Goal: Information Seeking & Learning: Find specific fact

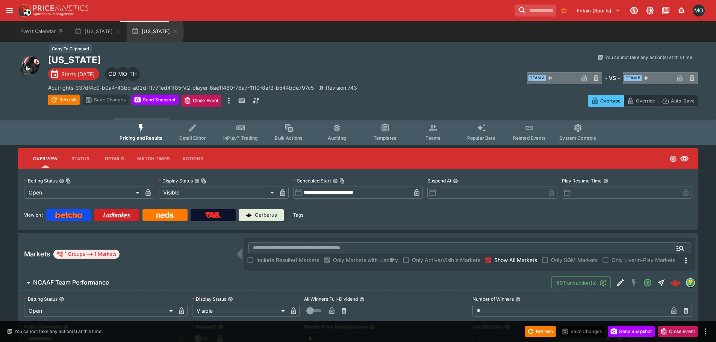
click at [62, 58] on h2 "[US_STATE]" at bounding box center [210, 60] width 325 height 12
click at [509, 14] on input "search" at bounding box center [532, 11] width 47 height 12
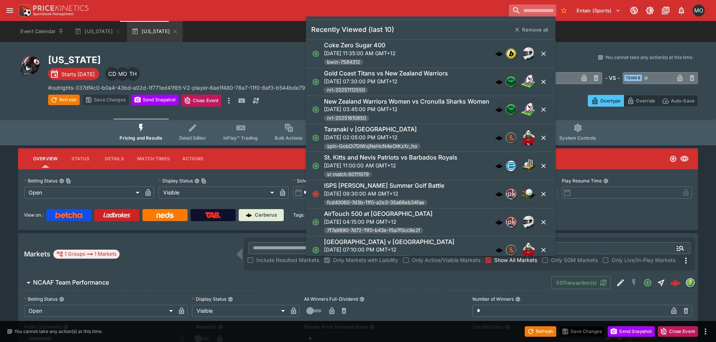
paste input "*****"
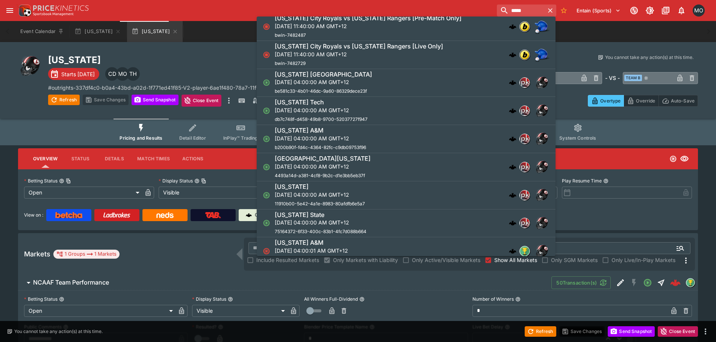
scroll to position [150, 0]
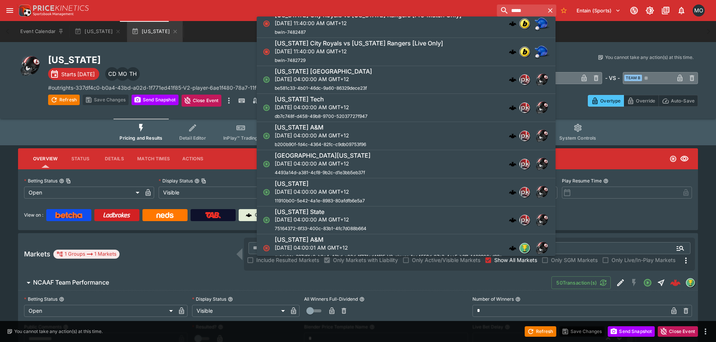
type input "*****"
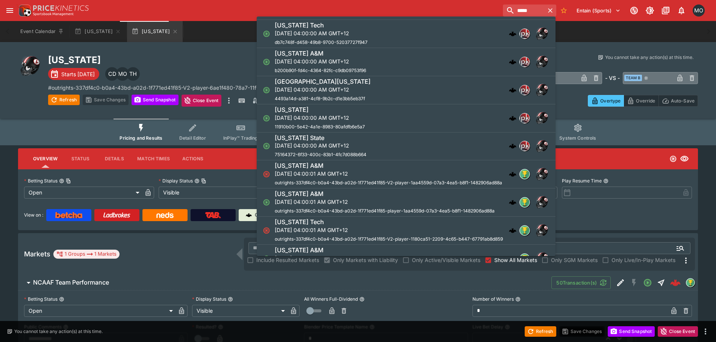
drag, startPoint x: 397, startPoint y: 138, endPoint x: 398, endPoint y: 150, distance: 12.5
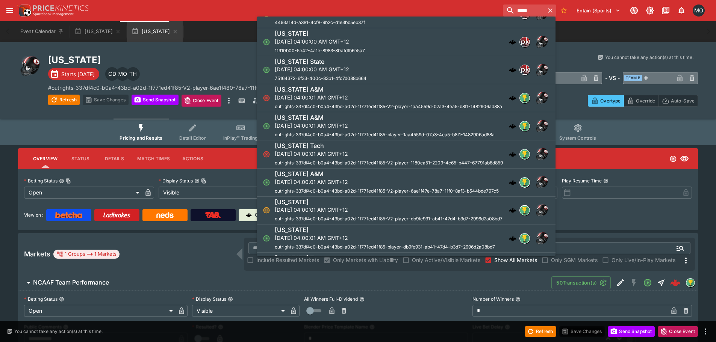
scroll to position [451, 0]
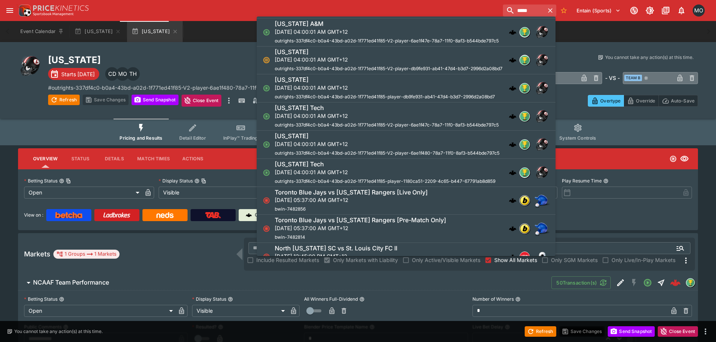
click at [413, 144] on p "[DATE] 04:00:01 AM GMT+12" at bounding box center [387, 144] width 225 height 8
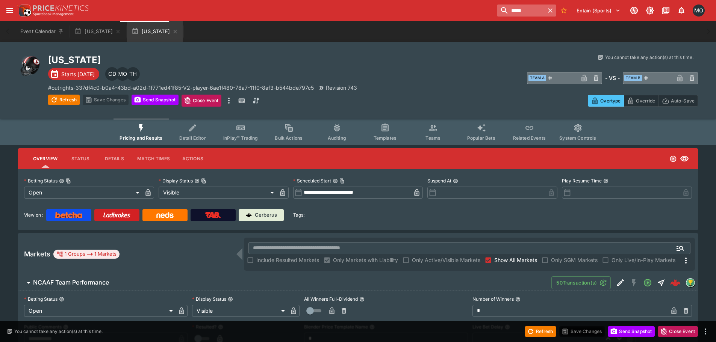
click at [499, 10] on input "*****" at bounding box center [520, 11] width 47 height 12
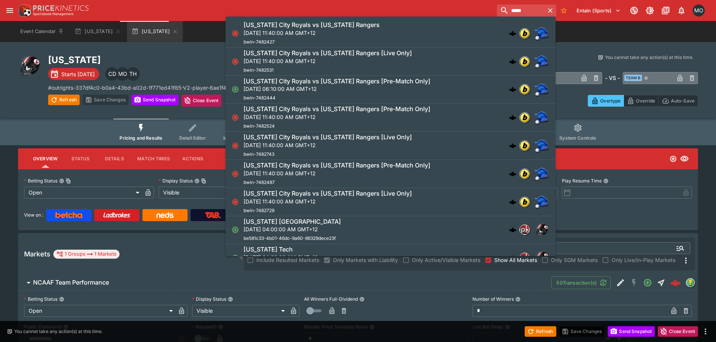
scroll to position [150, 0]
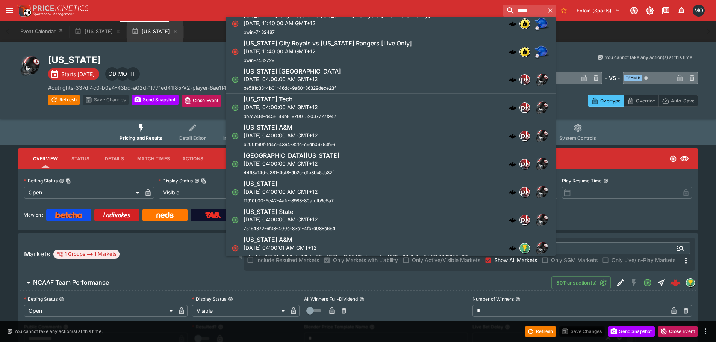
click at [279, 188] on p "[DATE] 04:00:00 AM GMT+12" at bounding box center [289, 192] width 90 height 8
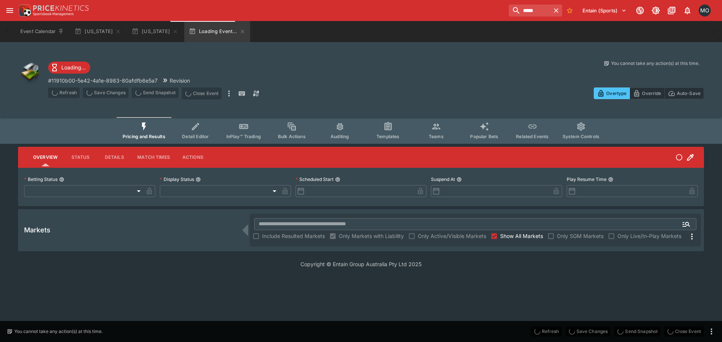
type input "**********"
type input "*******"
type input "**********"
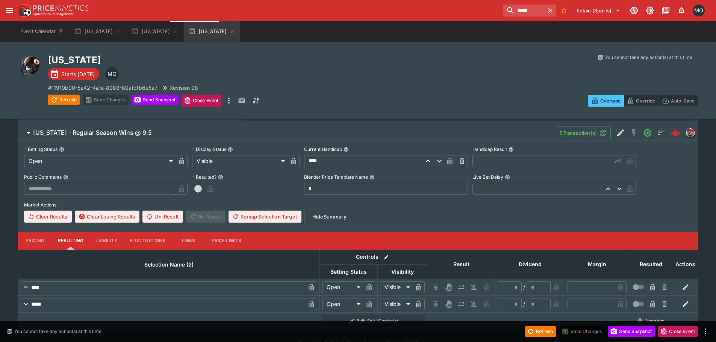
scroll to position [150, 0]
click at [148, 38] on button "[US_STATE]" at bounding box center [155, 31] width 56 height 21
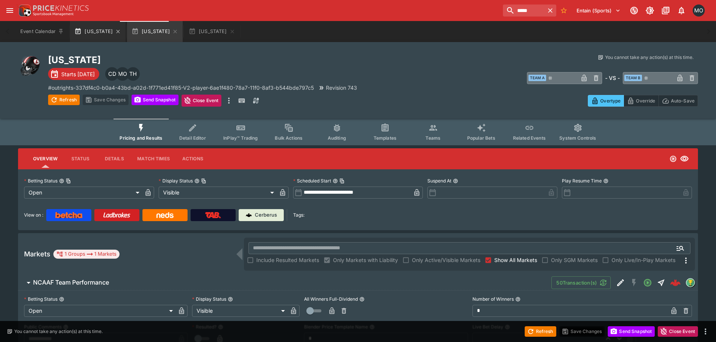
click at [91, 30] on button "[US_STATE]" at bounding box center [98, 31] width 56 height 21
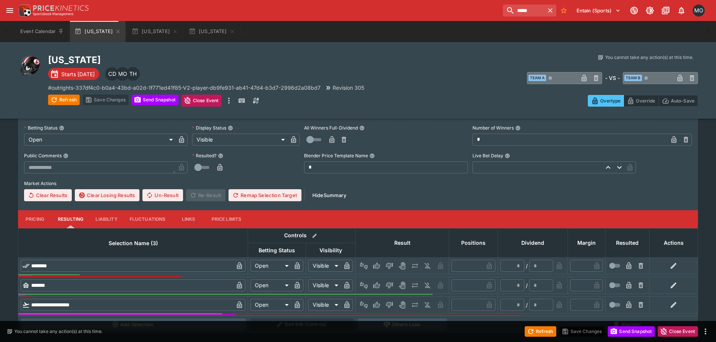
scroll to position [188, 0]
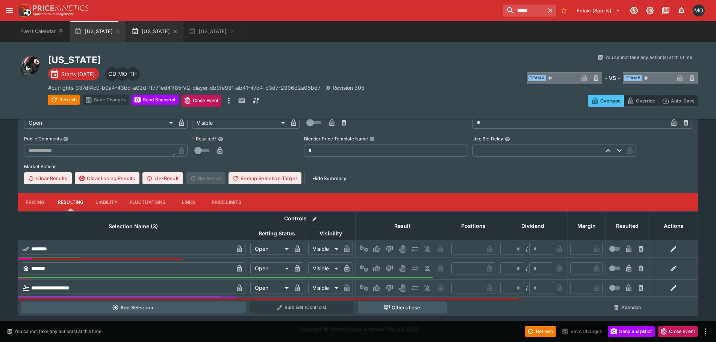
click at [144, 28] on button "[US_STATE]" at bounding box center [155, 31] width 56 height 21
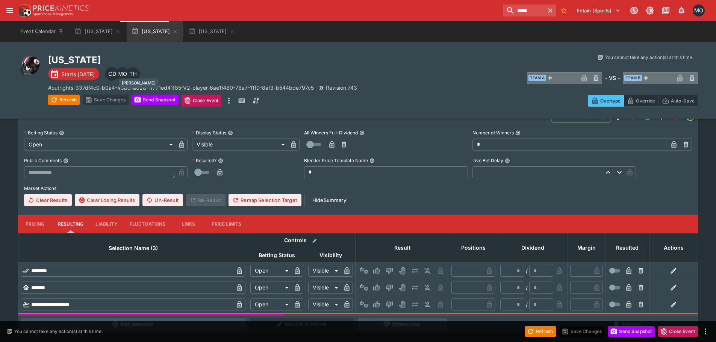
scroll to position [183, 0]
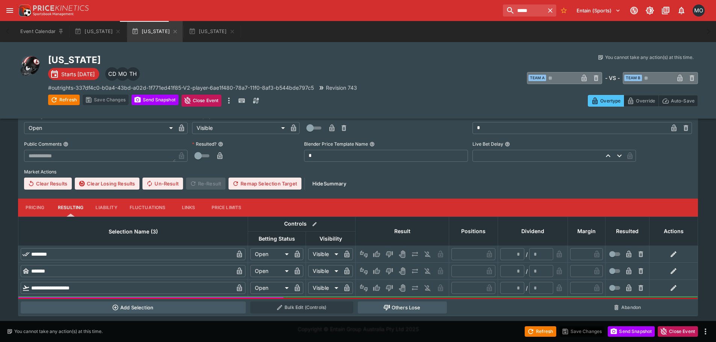
click at [36, 208] on button "Pricing" at bounding box center [35, 208] width 34 height 18
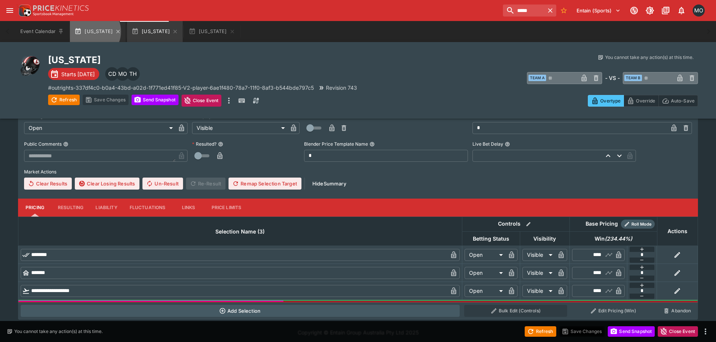
click at [90, 32] on button "[US_STATE]" at bounding box center [98, 31] width 56 height 21
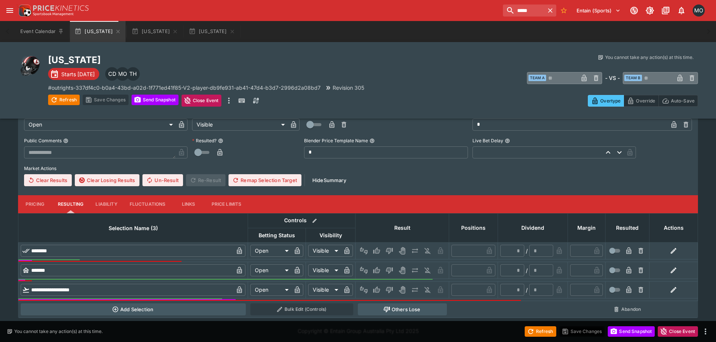
scroll to position [188, 0]
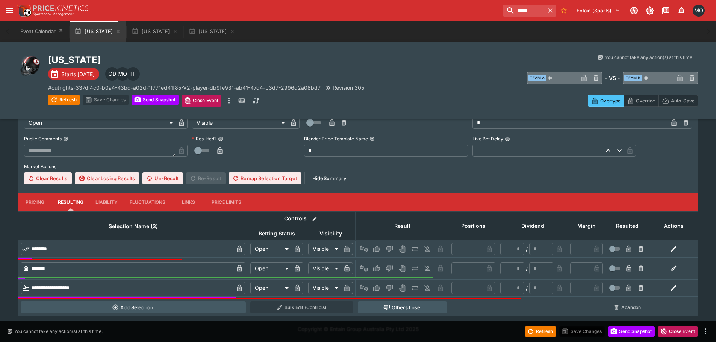
click at [33, 201] on button "Pricing" at bounding box center [35, 203] width 34 height 18
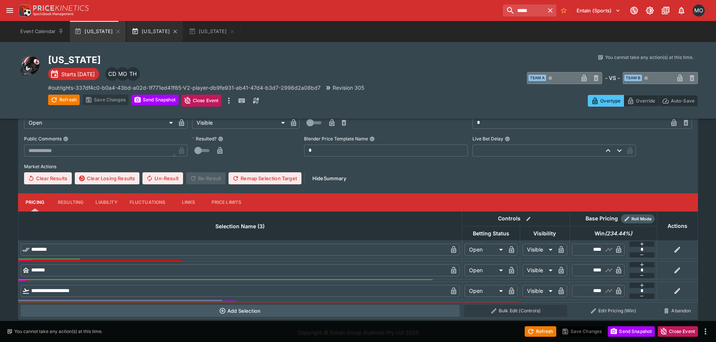
click at [142, 29] on button "[US_STATE]" at bounding box center [155, 31] width 56 height 21
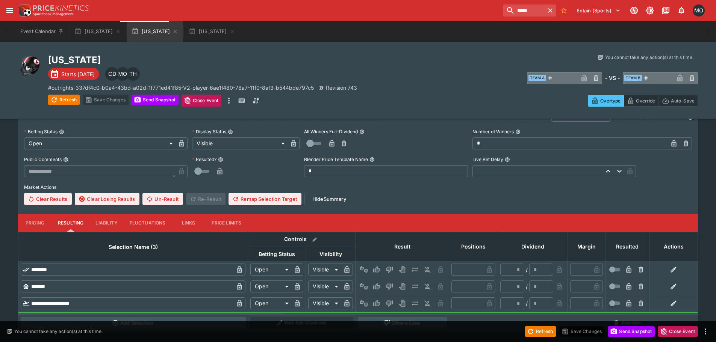
scroll to position [183, 0]
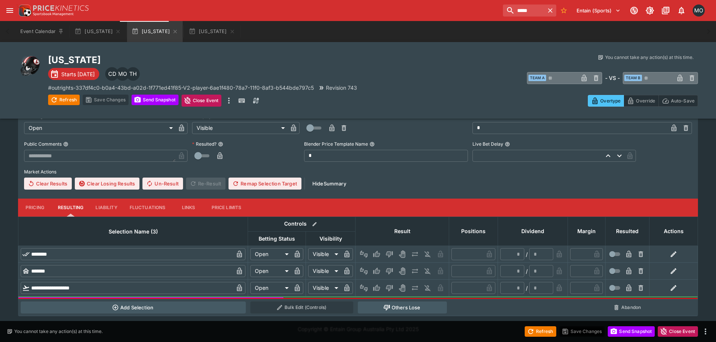
click at [39, 204] on button "Pricing" at bounding box center [35, 208] width 34 height 18
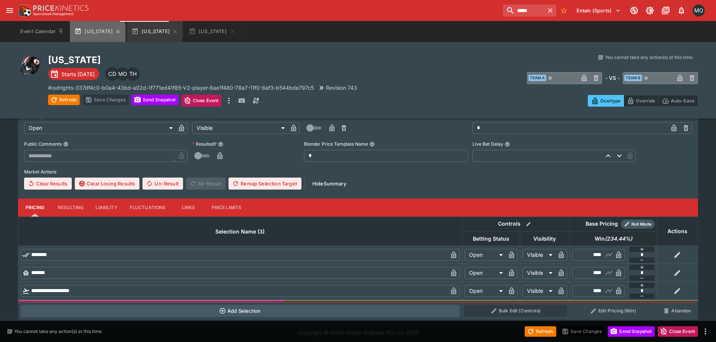
click at [97, 36] on button "[US_STATE]" at bounding box center [98, 31] width 56 height 21
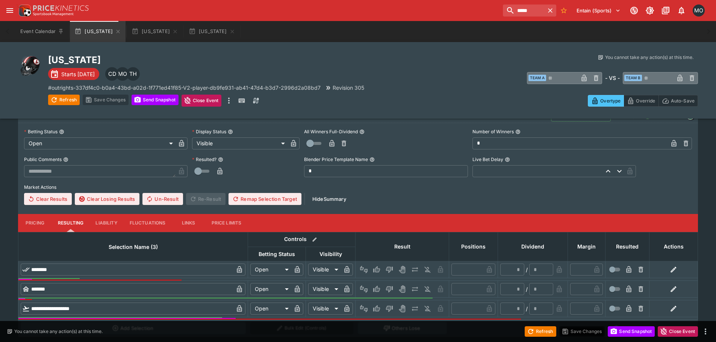
scroll to position [188, 0]
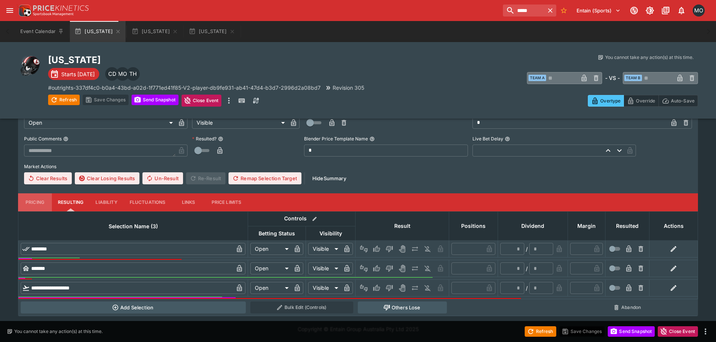
click at [24, 208] on button "Pricing" at bounding box center [35, 203] width 34 height 18
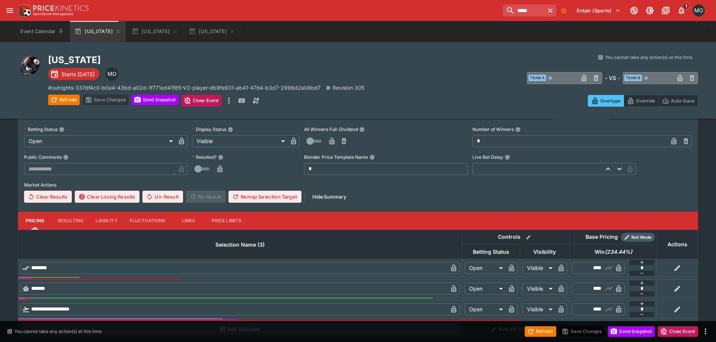
scroll to position [207, 0]
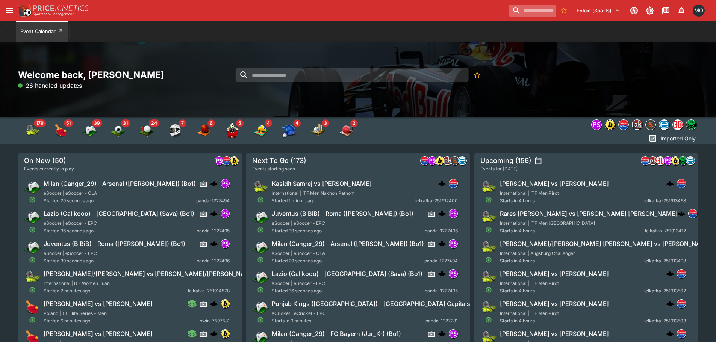
click at [528, 11] on input "search" at bounding box center [532, 11] width 47 height 12
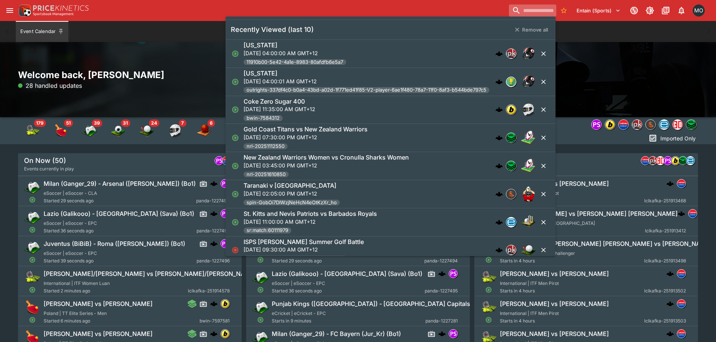
paste input "**********"
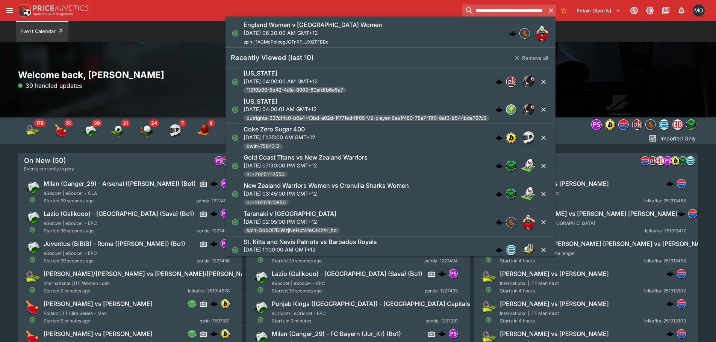
type input "**********"
click at [406, 29] on div "England Women v USA Women [DATE] 06:30:00 AM GMT+12 spin-j1AGMcPoipogJGTnRP_UXQ…" at bounding box center [387, 33] width 286 height 25
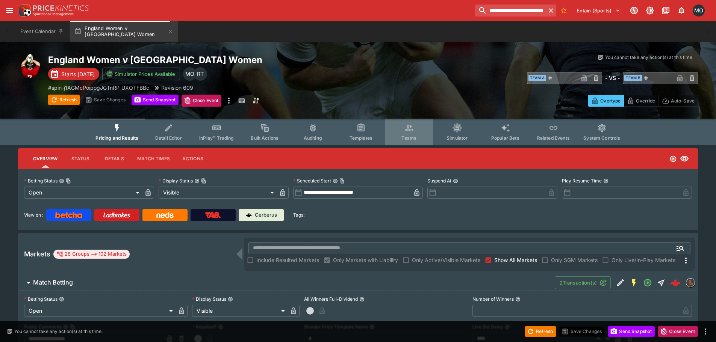
click at [413, 136] on span "Teams" at bounding box center [408, 138] width 15 height 6
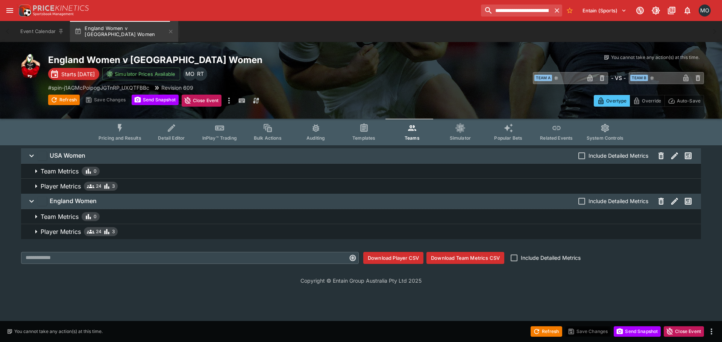
click at [276, 189] on span "Player Metrics 24 3" at bounding box center [368, 186] width 654 height 9
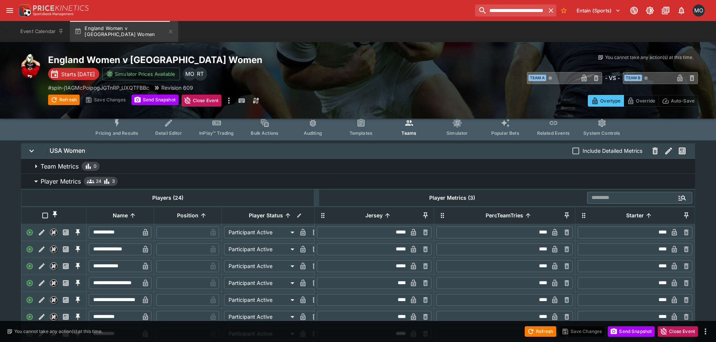
scroll to position [14, 0]
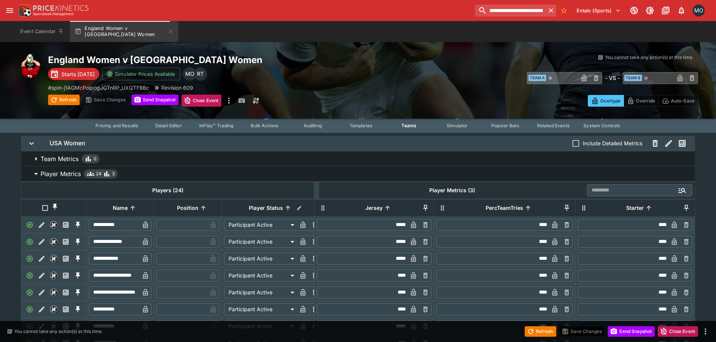
drag, startPoint x: 595, startPoint y: 253, endPoint x: 595, endPoint y: 268, distance: 15.4
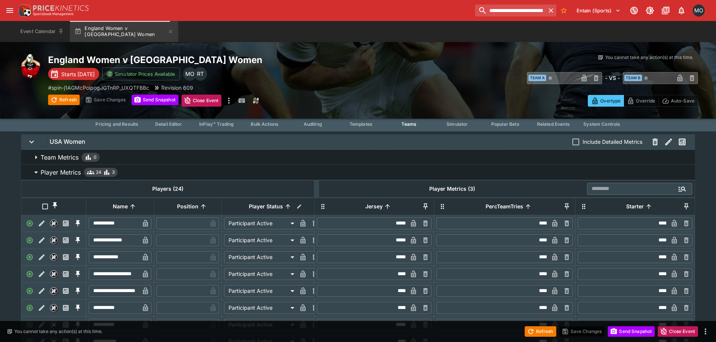
click at [389, 210] on icon at bounding box center [387, 206] width 7 height 7
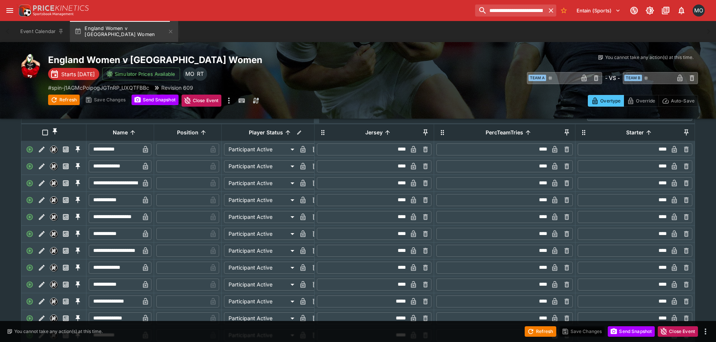
scroll to position [96, 0]
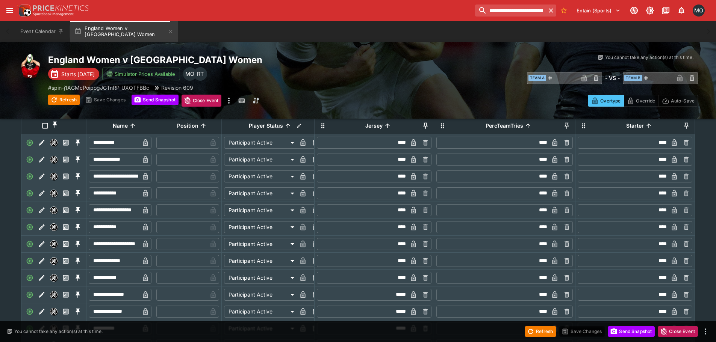
drag, startPoint x: 460, startPoint y: 254, endPoint x: 460, endPoint y: 270, distance: 16.2
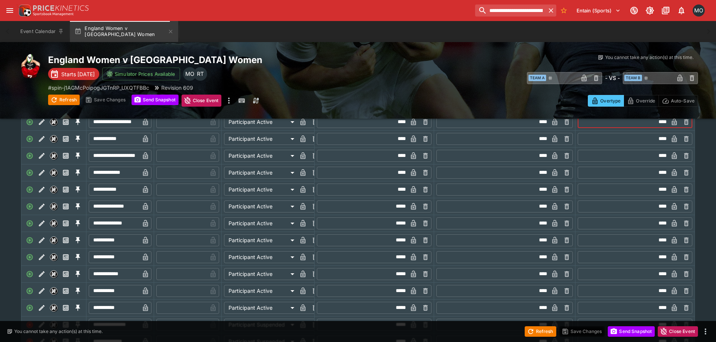
drag, startPoint x: 589, startPoint y: 210, endPoint x: 589, endPoint y: 221, distance: 10.9
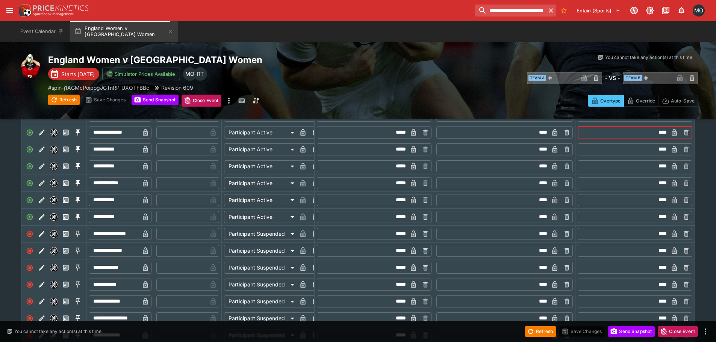
drag, startPoint x: 591, startPoint y: 225, endPoint x: 591, endPoint y: 238, distance: 13.5
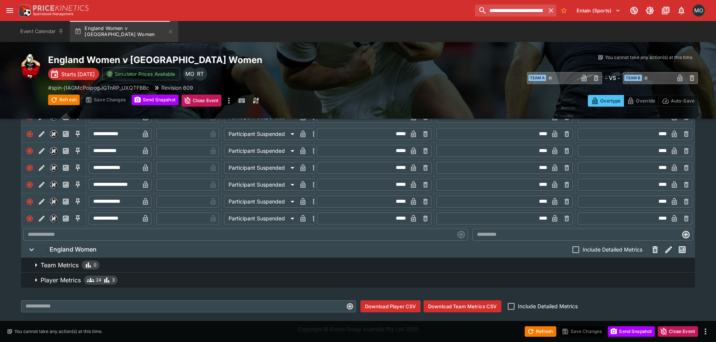
scroll to position [419, 0]
click at [486, 279] on span "Player Metrics 24 3" at bounding box center [365, 280] width 648 height 9
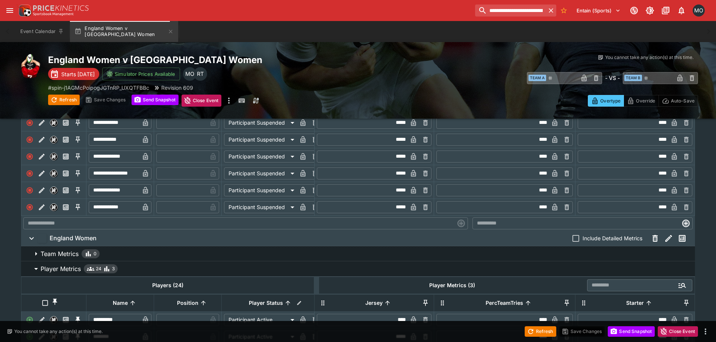
scroll to position [570, 0]
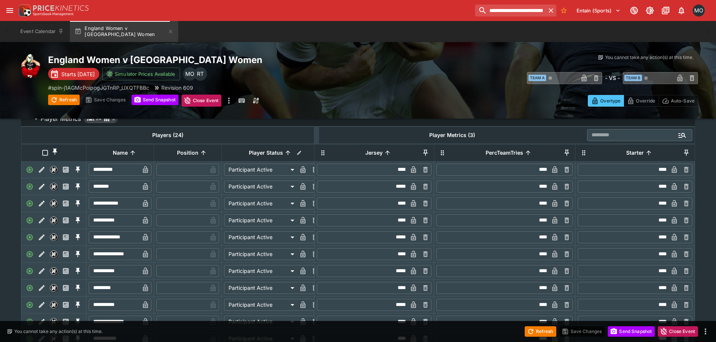
click at [386, 156] on icon at bounding box center [387, 153] width 7 height 7
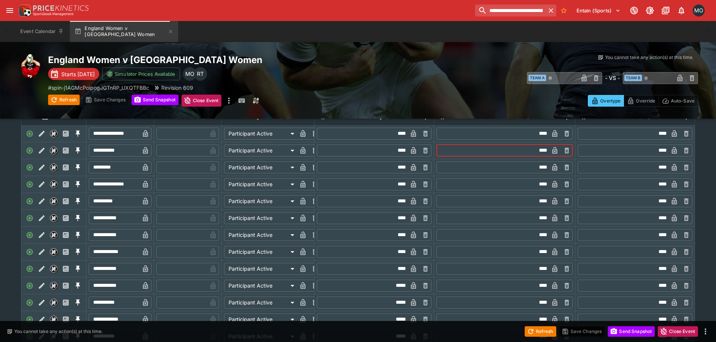
drag, startPoint x: 506, startPoint y: 203, endPoint x: 508, endPoint y: 215, distance: 11.9
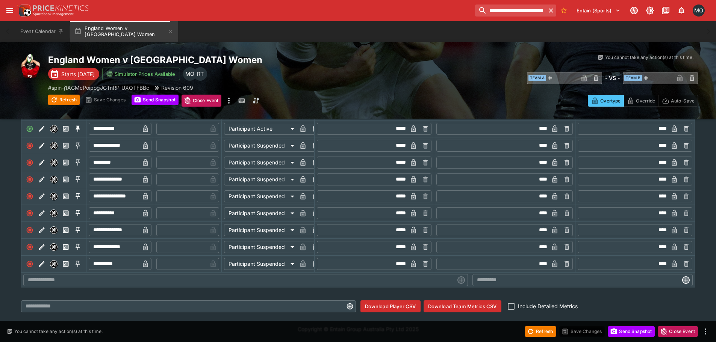
drag, startPoint x: 508, startPoint y: 215, endPoint x: 510, endPoint y: 236, distance: 21.5
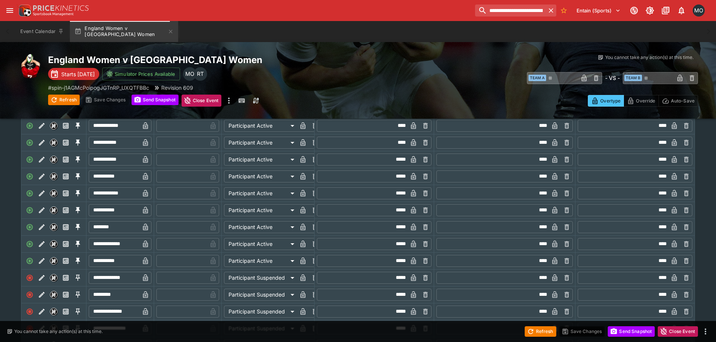
scroll to position [582, 0]
